Goal: Task Accomplishment & Management: Manage account settings

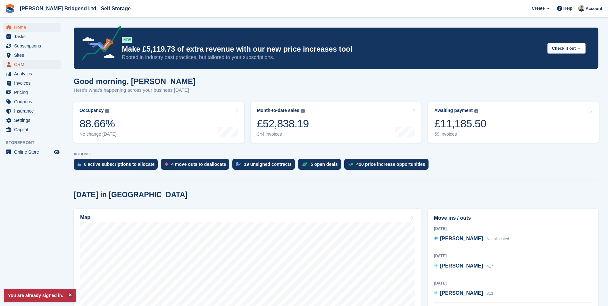
click at [32, 63] on span "CRM" at bounding box center [33, 64] width 38 height 9
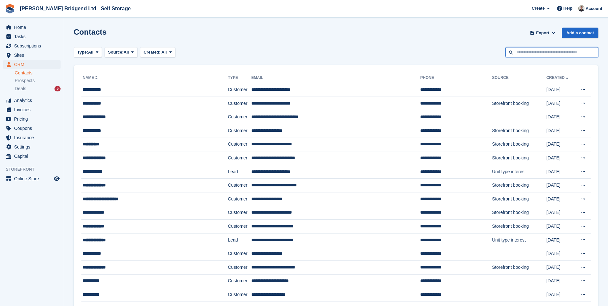
click at [546, 55] on input "text" at bounding box center [551, 52] width 93 height 11
type input "*****"
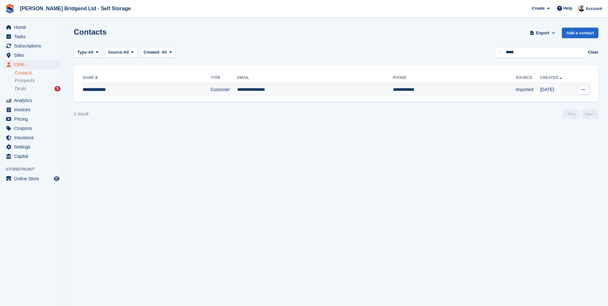
click at [299, 90] on td "**********" at bounding box center [315, 89] width 156 height 13
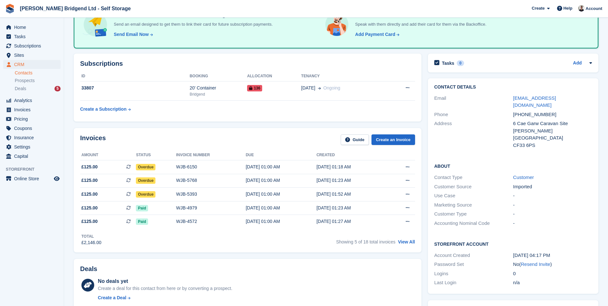
scroll to position [64, 0]
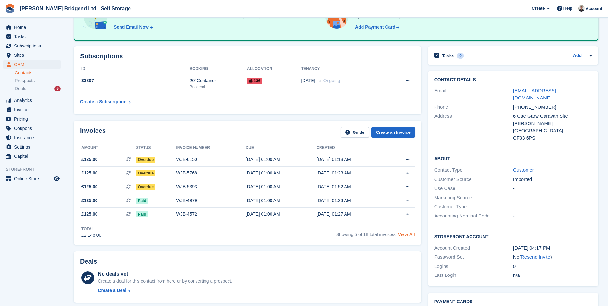
click at [409, 236] on link "View All" at bounding box center [406, 234] width 17 height 5
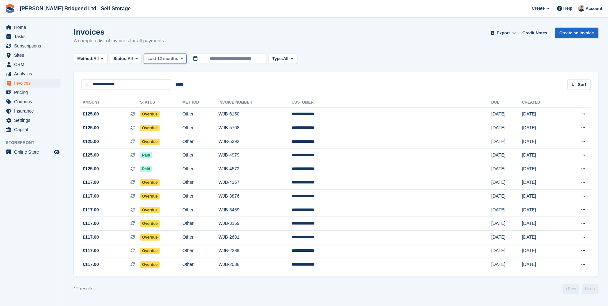
click at [175, 57] on span "Last 12 months" at bounding box center [162, 58] width 30 height 6
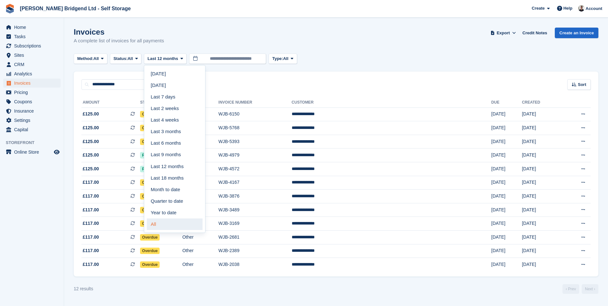
click at [154, 229] on link "All" at bounding box center [175, 224] width 56 height 12
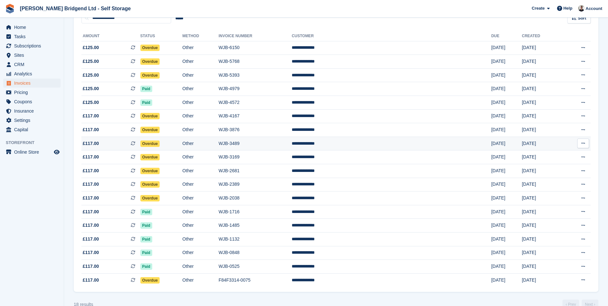
scroll to position [79, 0]
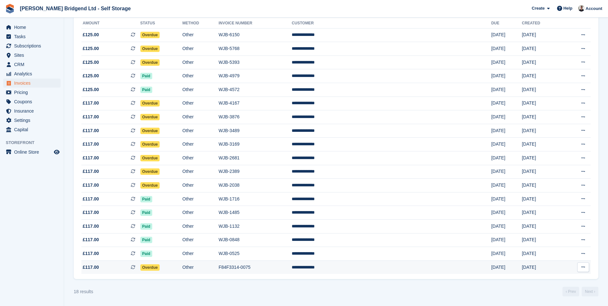
click at [183, 267] on td "Overdue" at bounding box center [161, 266] width 42 height 13
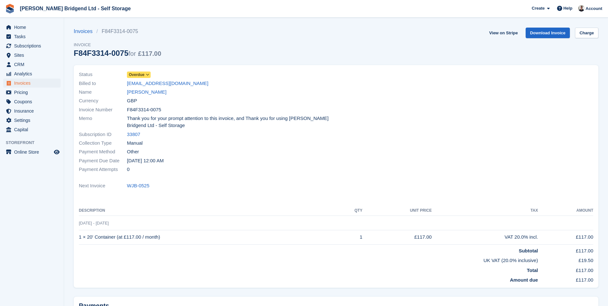
click at [140, 74] on span "Overdue" at bounding box center [137, 75] width 16 height 6
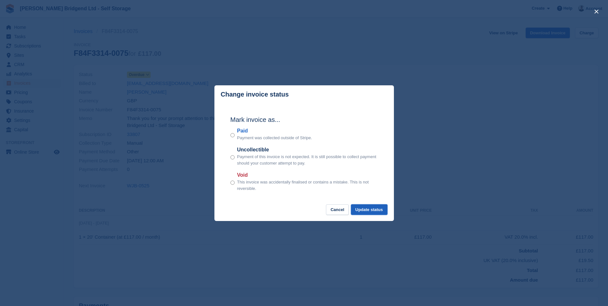
click at [369, 211] on button "Update status" at bounding box center [369, 209] width 37 height 11
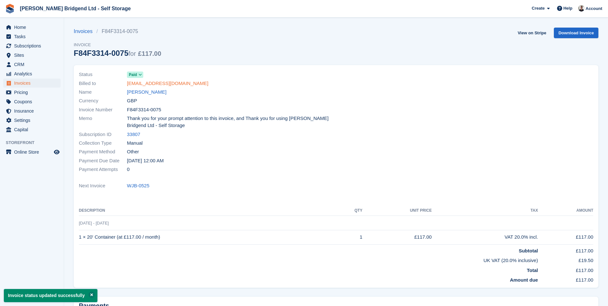
click at [160, 84] on link "noemail@gmail.com" at bounding box center [167, 83] width 81 height 7
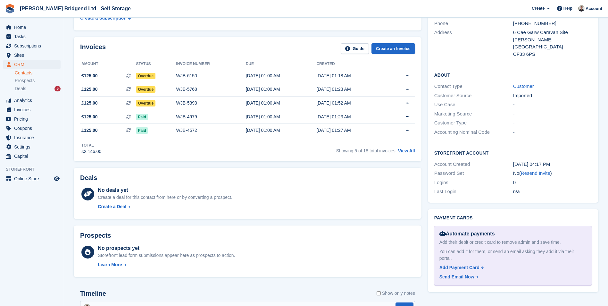
scroll to position [160, 0]
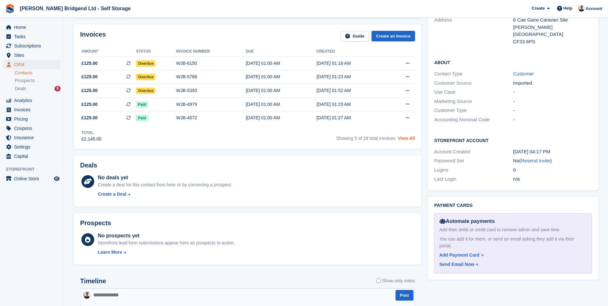
click at [407, 137] on link "View All" at bounding box center [406, 137] width 17 height 5
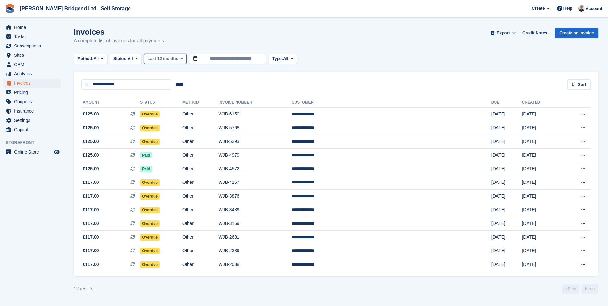
click at [176, 59] on span "Last 12 months" at bounding box center [162, 58] width 30 height 6
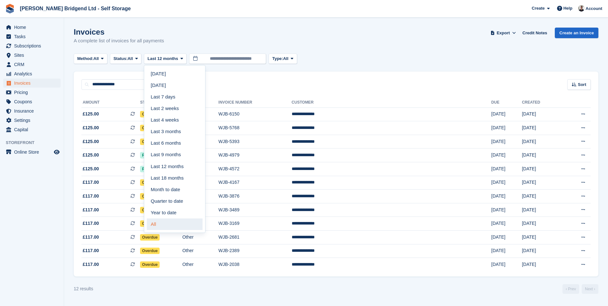
click at [168, 219] on link "All" at bounding box center [175, 224] width 56 height 12
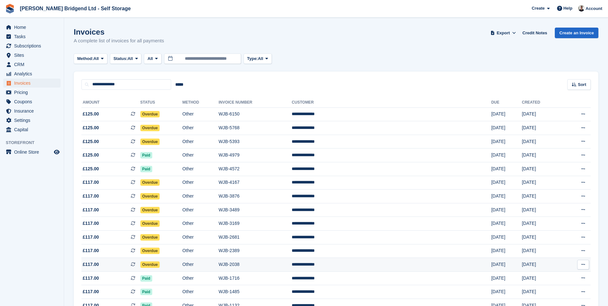
click at [183, 264] on td "Overdue" at bounding box center [161, 265] width 42 height 14
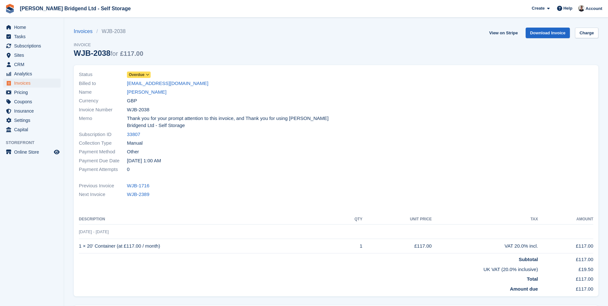
click at [144, 72] on span "Overdue" at bounding box center [139, 74] width 24 height 6
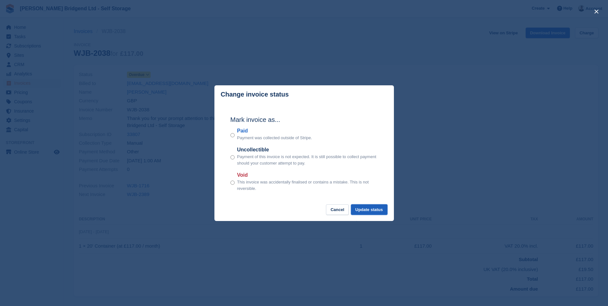
click at [366, 206] on button "Update status" at bounding box center [369, 209] width 37 height 11
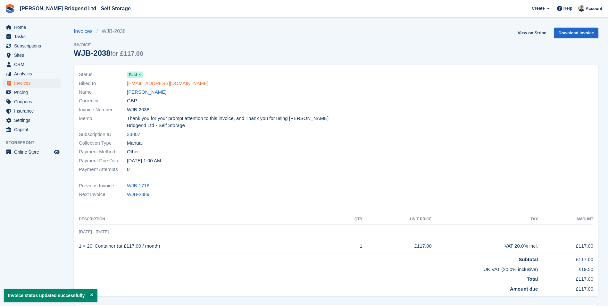
click at [155, 86] on link "[EMAIL_ADDRESS][DOMAIN_NAME]" at bounding box center [167, 83] width 81 height 7
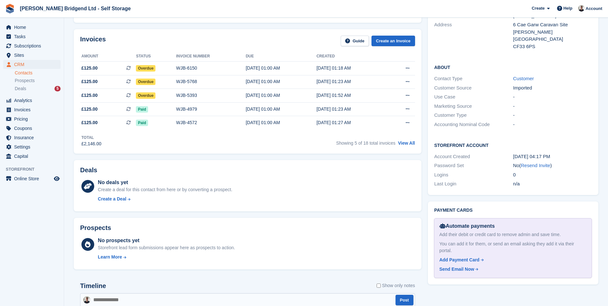
scroll to position [160, 0]
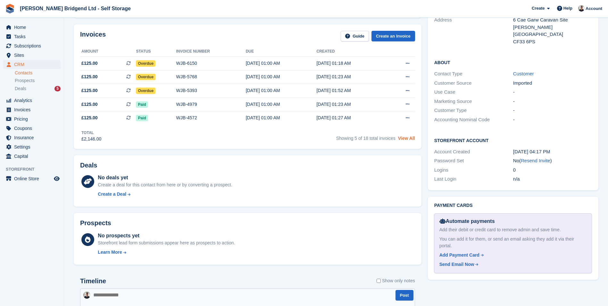
click at [405, 140] on link "View All" at bounding box center [406, 137] width 17 height 5
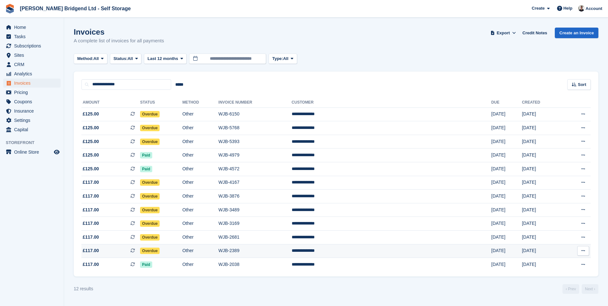
click at [182, 249] on td "Overdue" at bounding box center [161, 251] width 42 height 14
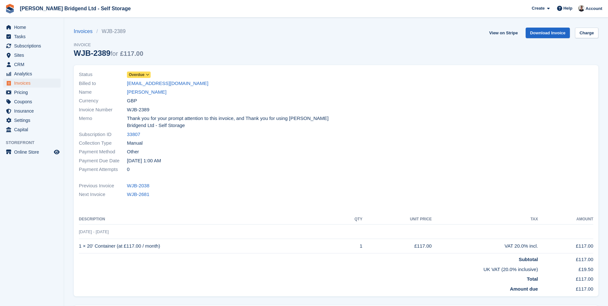
click at [139, 76] on span "Overdue" at bounding box center [137, 75] width 16 height 6
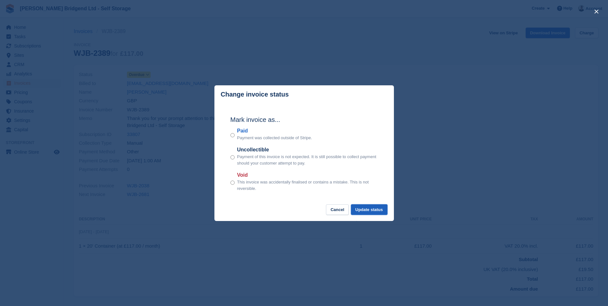
click at [361, 208] on button "Update status" at bounding box center [369, 209] width 37 height 11
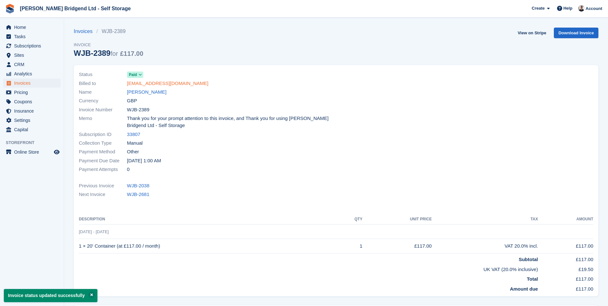
click at [165, 86] on link "[EMAIL_ADDRESS][DOMAIN_NAME]" at bounding box center [167, 83] width 81 height 7
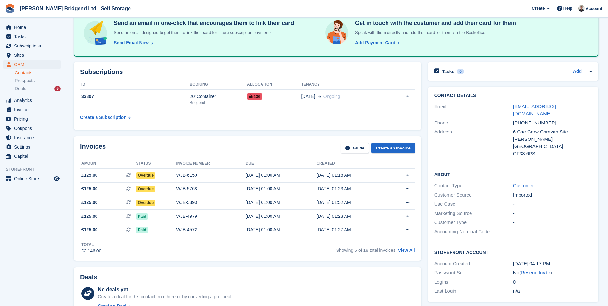
scroll to position [160, 0]
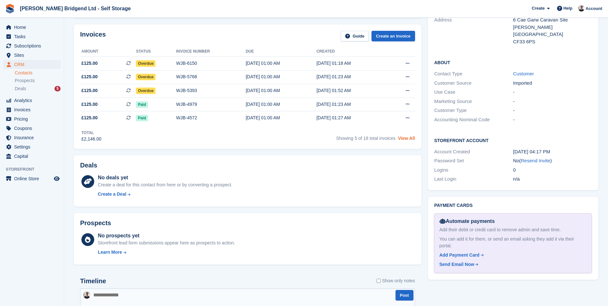
click at [402, 136] on link "View All" at bounding box center [406, 137] width 17 height 5
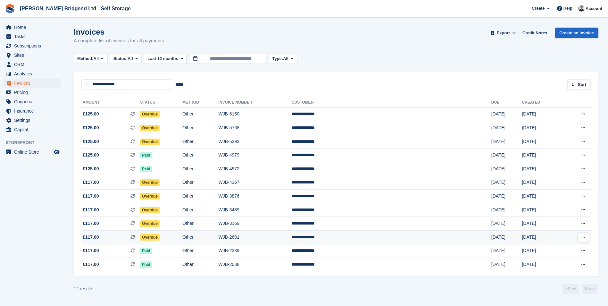
click at [182, 235] on td "Overdue" at bounding box center [161, 237] width 42 height 14
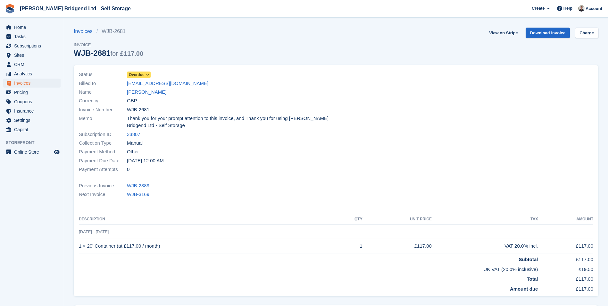
click at [139, 75] on span "Overdue" at bounding box center [137, 75] width 16 height 6
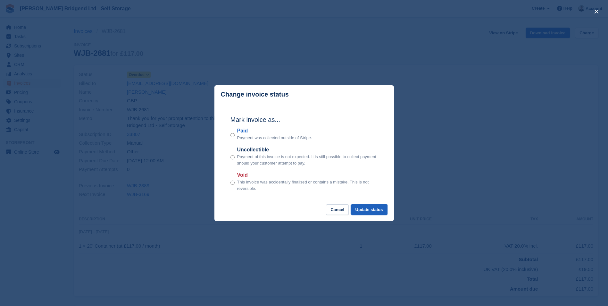
click at [362, 206] on button "Update status" at bounding box center [369, 209] width 37 height 11
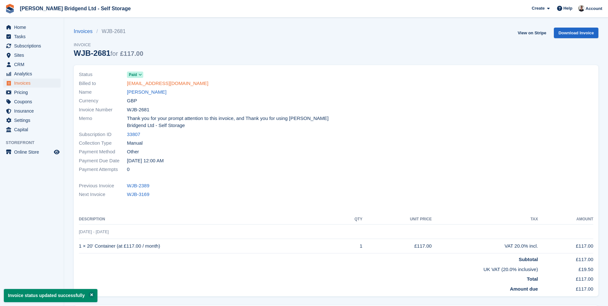
click at [146, 82] on link "noemail@gmail.com" at bounding box center [167, 83] width 81 height 7
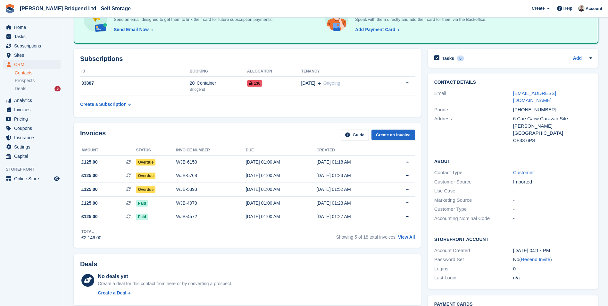
scroll to position [64, 0]
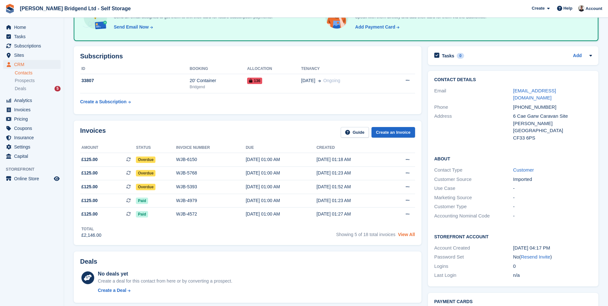
click at [407, 234] on link "View All" at bounding box center [406, 234] width 17 height 5
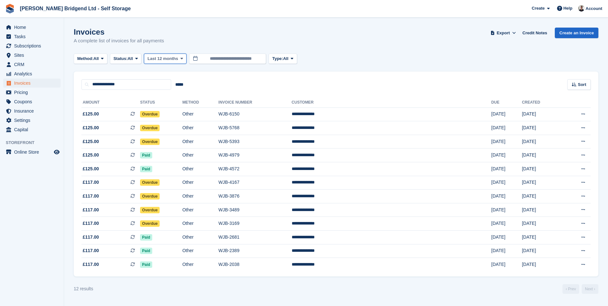
click at [171, 59] on span "Last 12 months" at bounding box center [162, 58] width 30 height 6
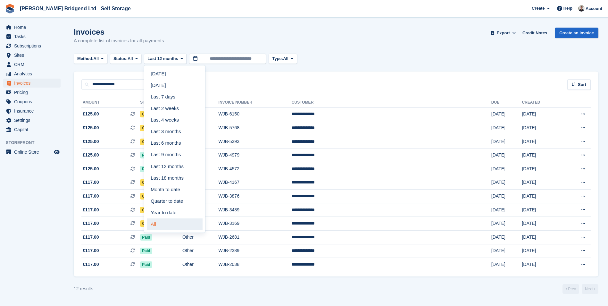
click at [189, 220] on link "All" at bounding box center [175, 224] width 56 height 12
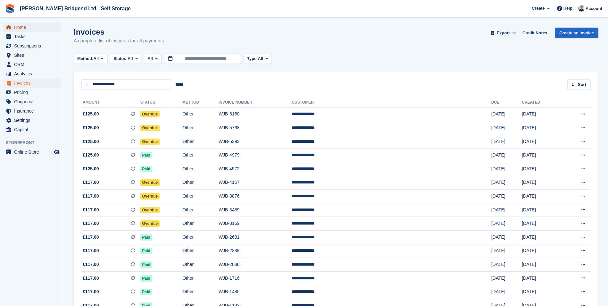
click at [33, 28] on span "Home" at bounding box center [33, 27] width 38 height 9
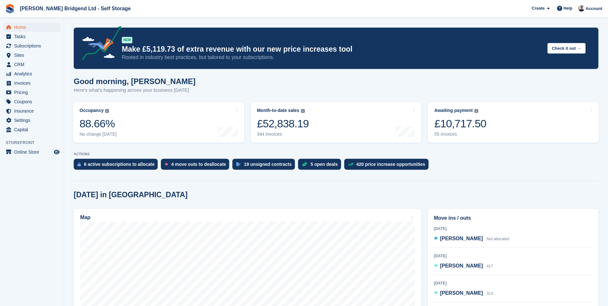
click at [469, 143] on turbo-frame "Awaiting payment The total outstanding balance on all open invoices. £10,717.50…" at bounding box center [512, 122] width 177 height 47
click at [469, 135] on div "55 invoices" at bounding box center [460, 133] width 52 height 5
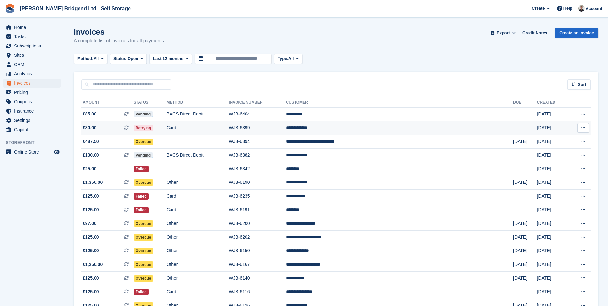
click at [286, 131] on td "WJB-6399" at bounding box center [257, 128] width 57 height 14
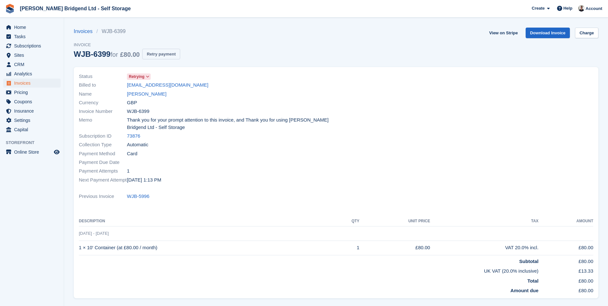
click at [179, 56] on button "Retry payment" at bounding box center [161, 54] width 38 height 11
click at [32, 26] on span "Home" at bounding box center [33, 27] width 38 height 9
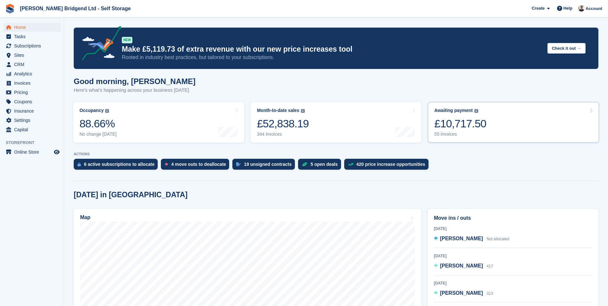
click at [483, 131] on link "Awaiting payment The total outstanding balance on all open invoices. £10,717.50…" at bounding box center [513, 122] width 171 height 41
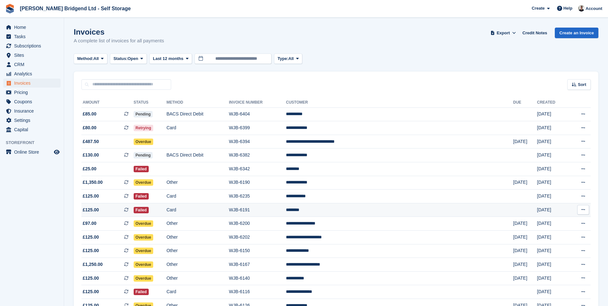
click at [374, 210] on td "********" at bounding box center [399, 210] width 227 height 14
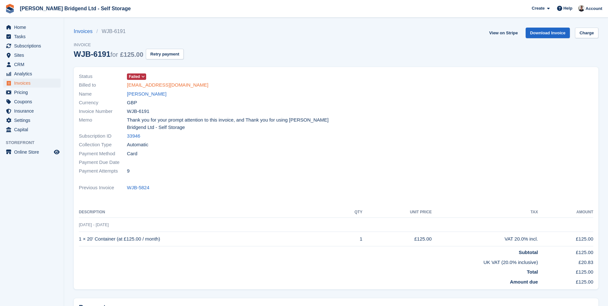
click at [176, 86] on link "[EMAIL_ADDRESS][DOMAIN_NAME]" at bounding box center [167, 84] width 81 height 7
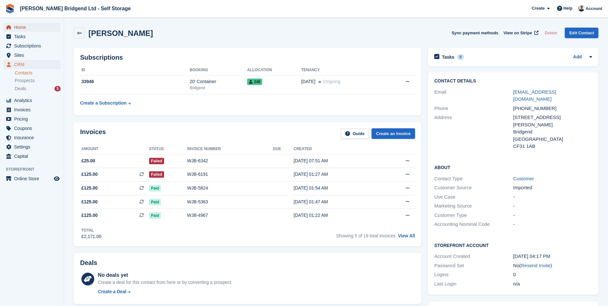
click at [39, 29] on span "Home" at bounding box center [33, 27] width 38 height 9
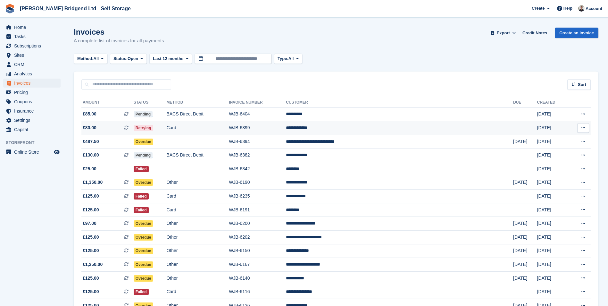
click at [167, 124] on td "Retrying" at bounding box center [150, 128] width 33 height 14
click at [167, 125] on td "Retrying" at bounding box center [150, 128] width 33 height 14
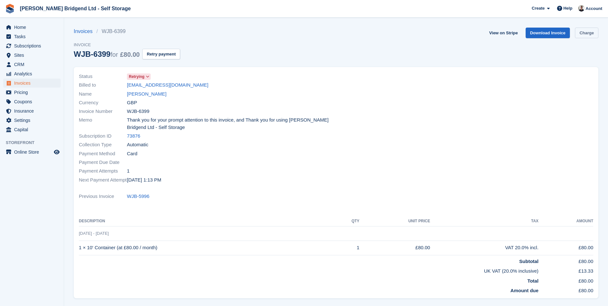
click at [584, 33] on link "Charge" at bounding box center [586, 33] width 23 height 11
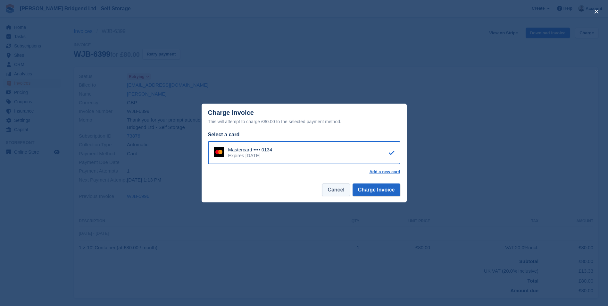
click at [335, 192] on button "Cancel" at bounding box center [336, 189] width 28 height 13
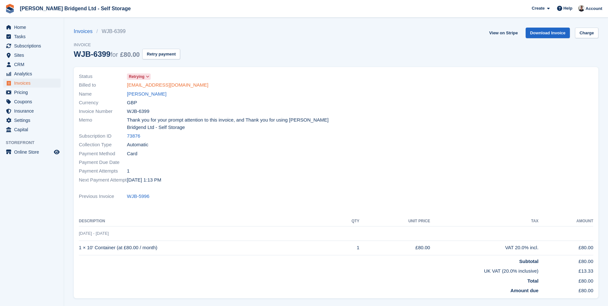
click at [156, 85] on link "lwrnm7@aol.com" at bounding box center [167, 84] width 81 height 7
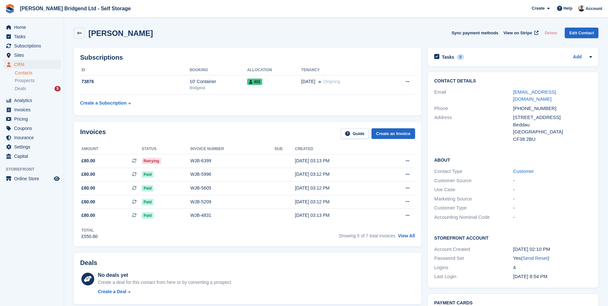
click at [528, 104] on div "Phone +447846623681" at bounding box center [513, 108] width 158 height 9
drag, startPoint x: 528, startPoint y: 96, endPoint x: 527, endPoint y: 92, distance: 4.5
click at [527, 92] on link "lwrnm7@aol.com" at bounding box center [534, 95] width 43 height 13
click at [278, 78] on div "402" at bounding box center [274, 81] width 54 height 7
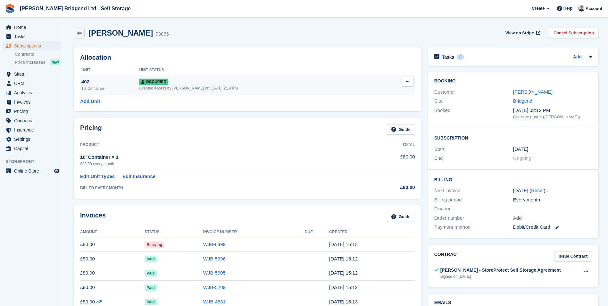
click at [115, 86] on div "10' Container" at bounding box center [110, 89] width 58 height 6
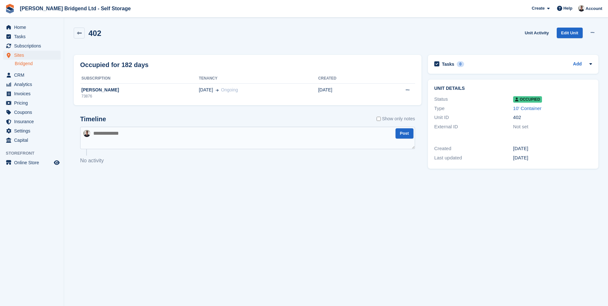
click at [218, 130] on textarea at bounding box center [247, 138] width 335 height 22
type textarea "****** *******"
